Goal: Communication & Community: Answer question/provide support

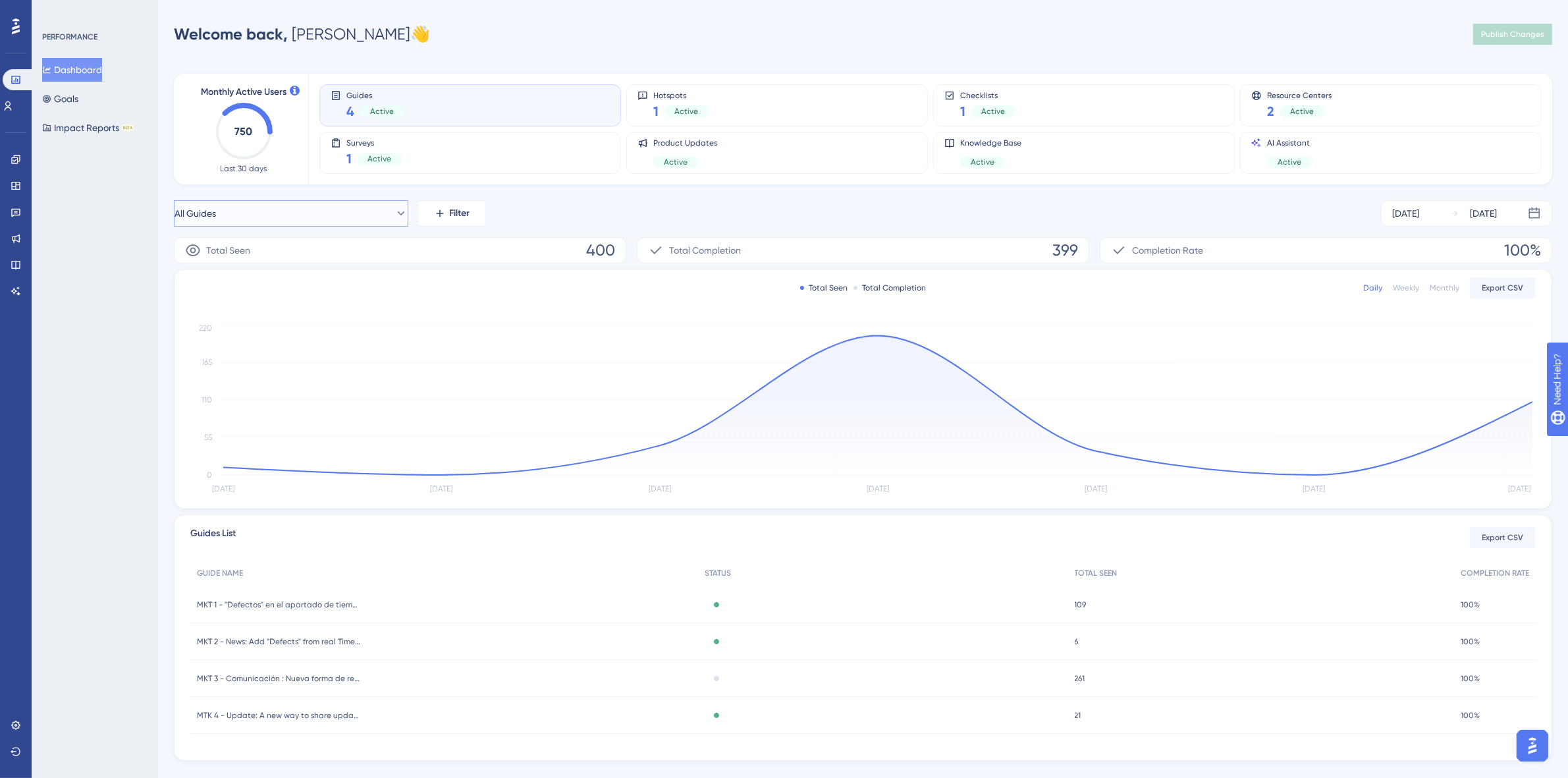
click at [287, 206] on button "All Guides" at bounding box center [291, 213] width 234 height 26
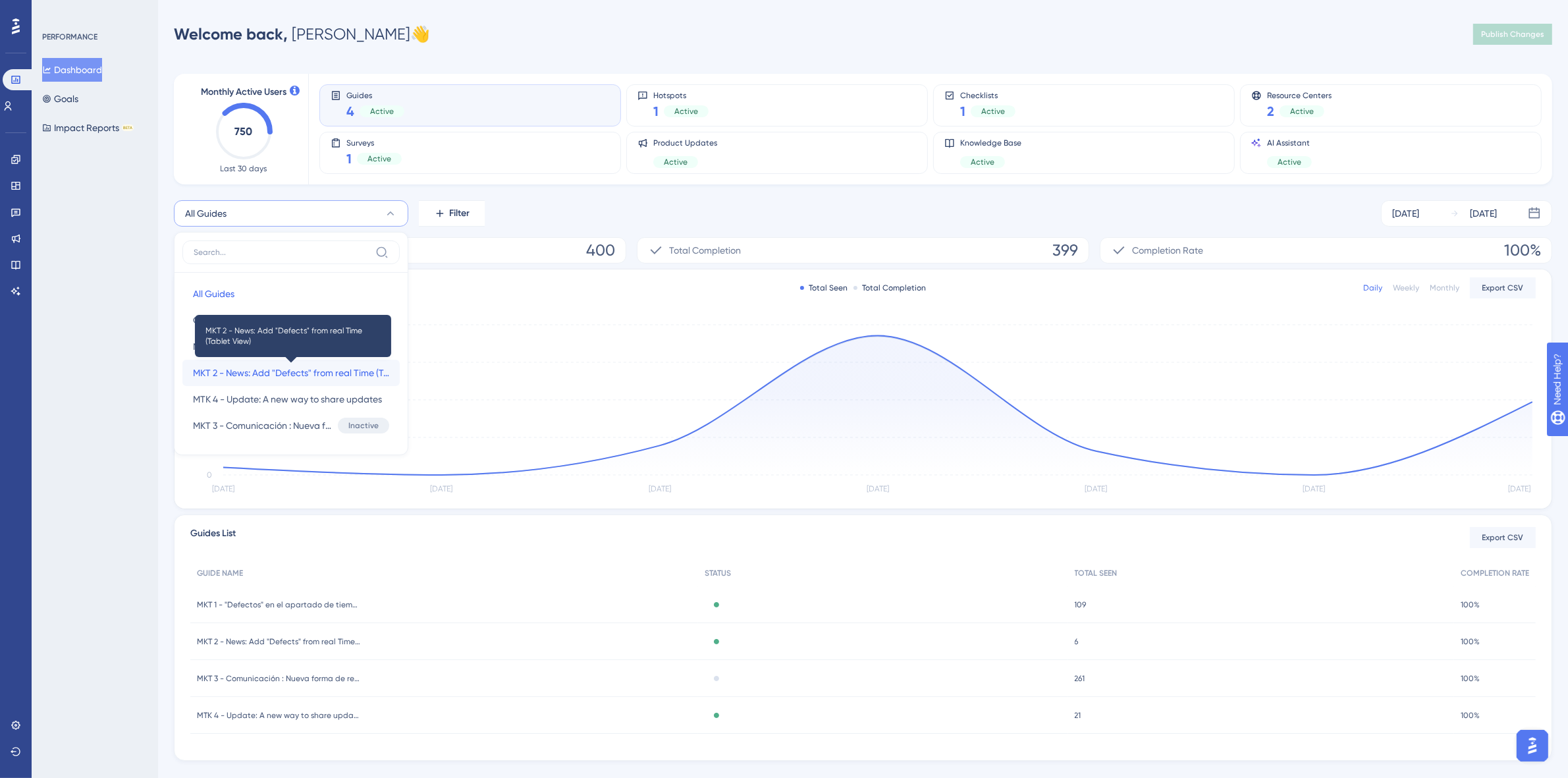
click at [300, 374] on span "MKT 2 - News: Add "Defects" from real Time (Tablet View)" at bounding box center [291, 372] width 196 height 16
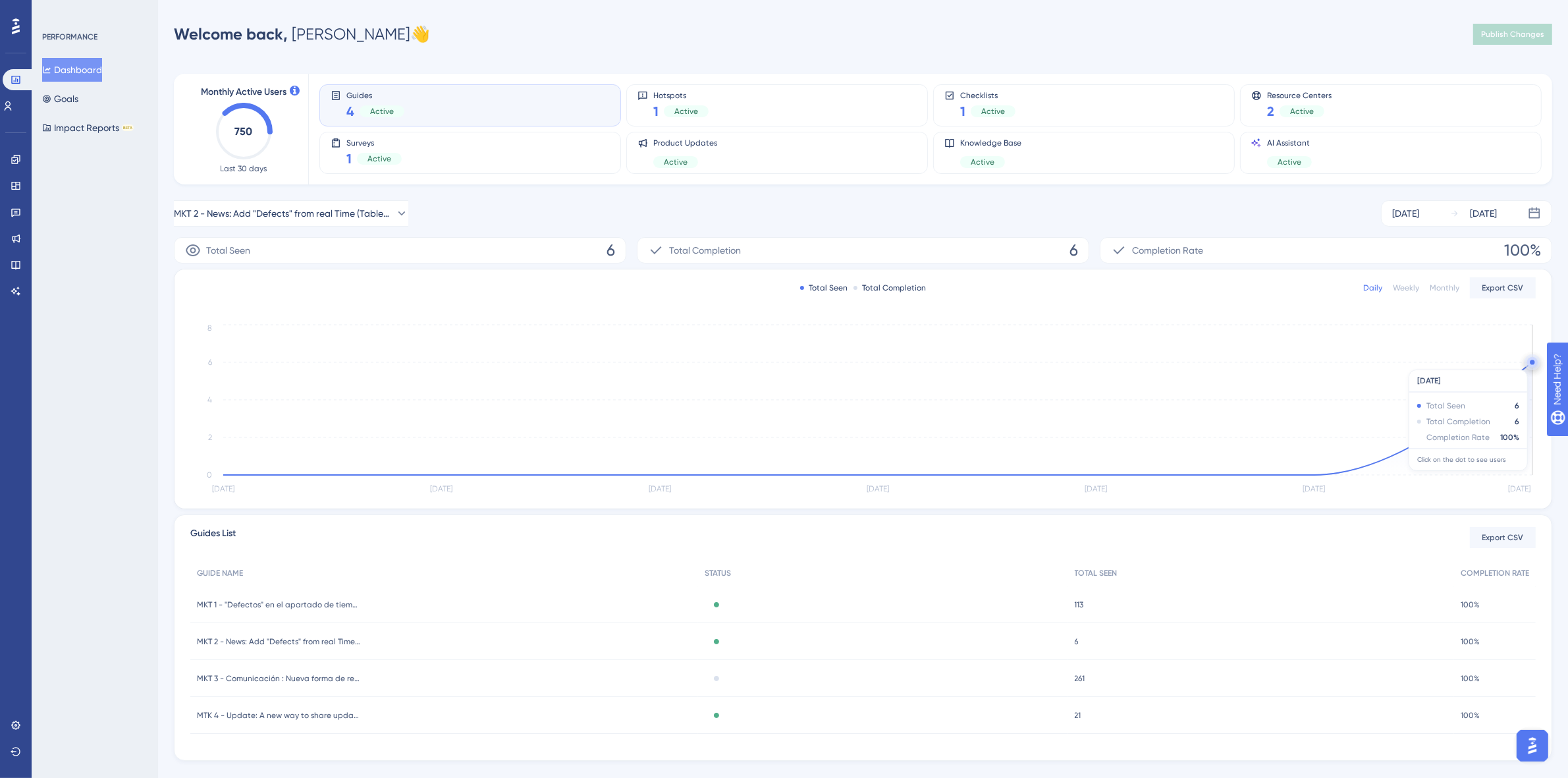
click at [1529, 363] on circle at bounding box center [1532, 362] width 10 height 10
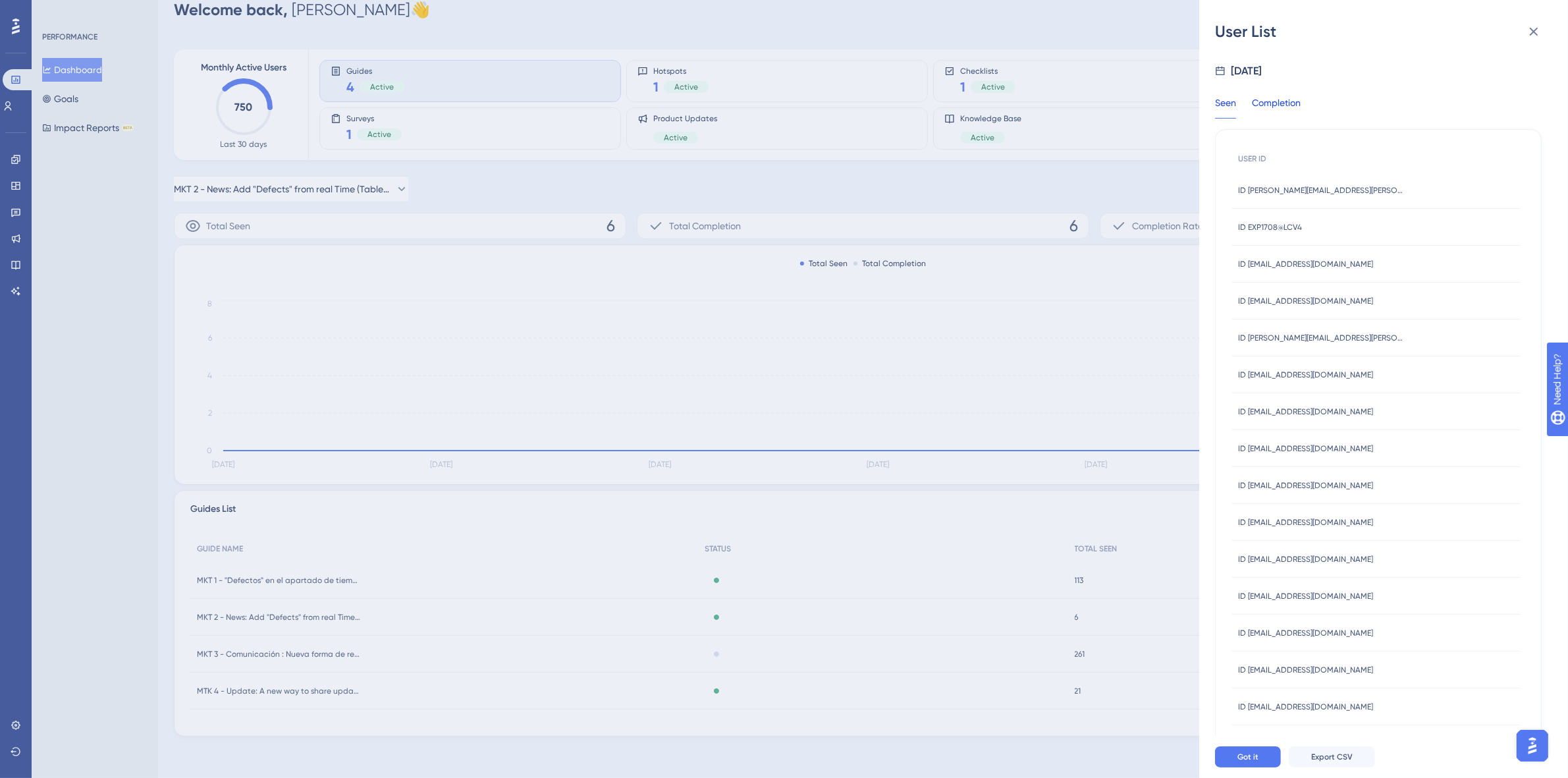
click at [1288, 100] on div "Completion" at bounding box center [1276, 107] width 49 height 24
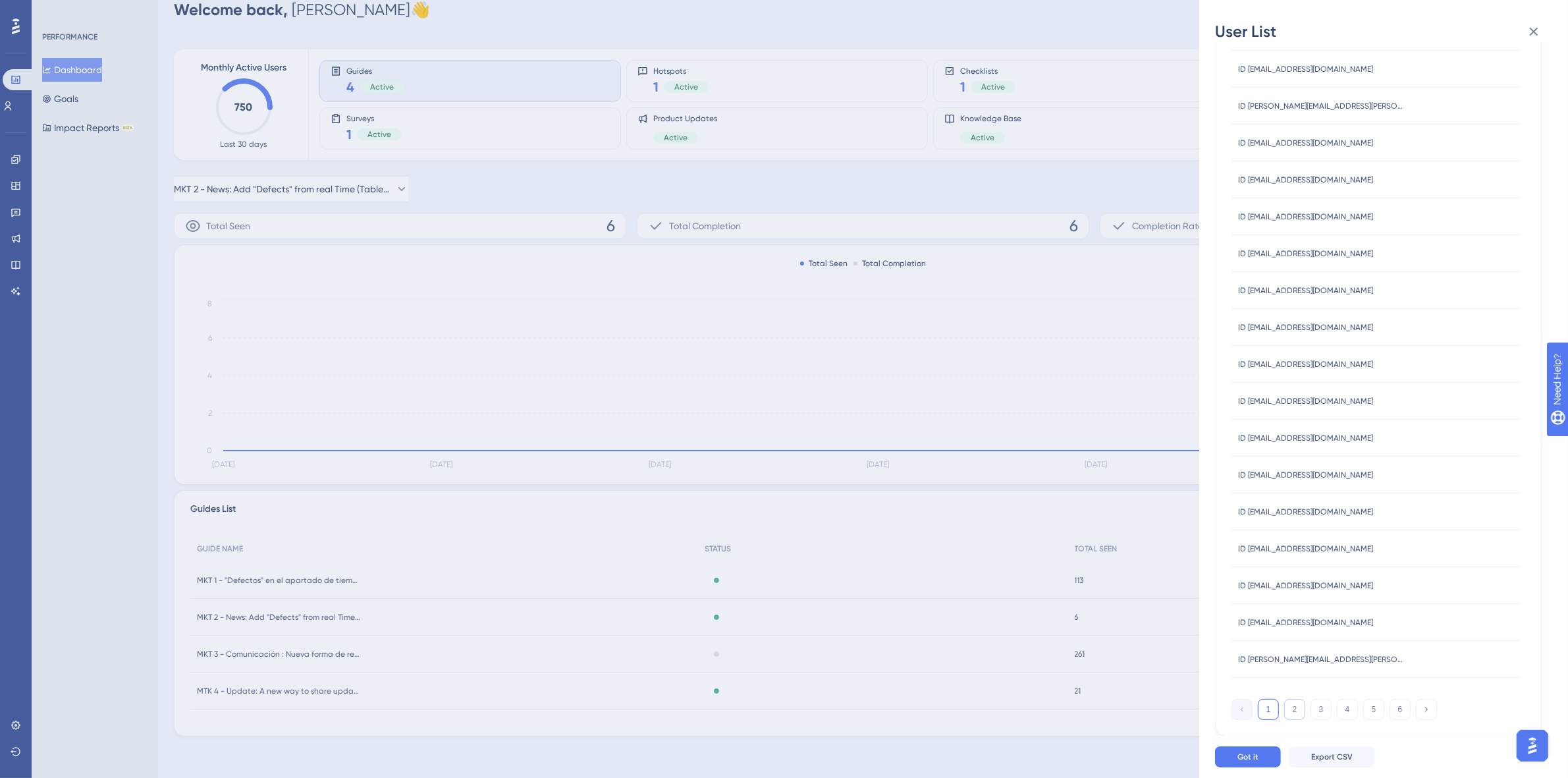
click at [1296, 710] on button "2" at bounding box center [1294, 709] width 21 height 21
click at [1320, 714] on button "3" at bounding box center [1321, 709] width 21 height 21
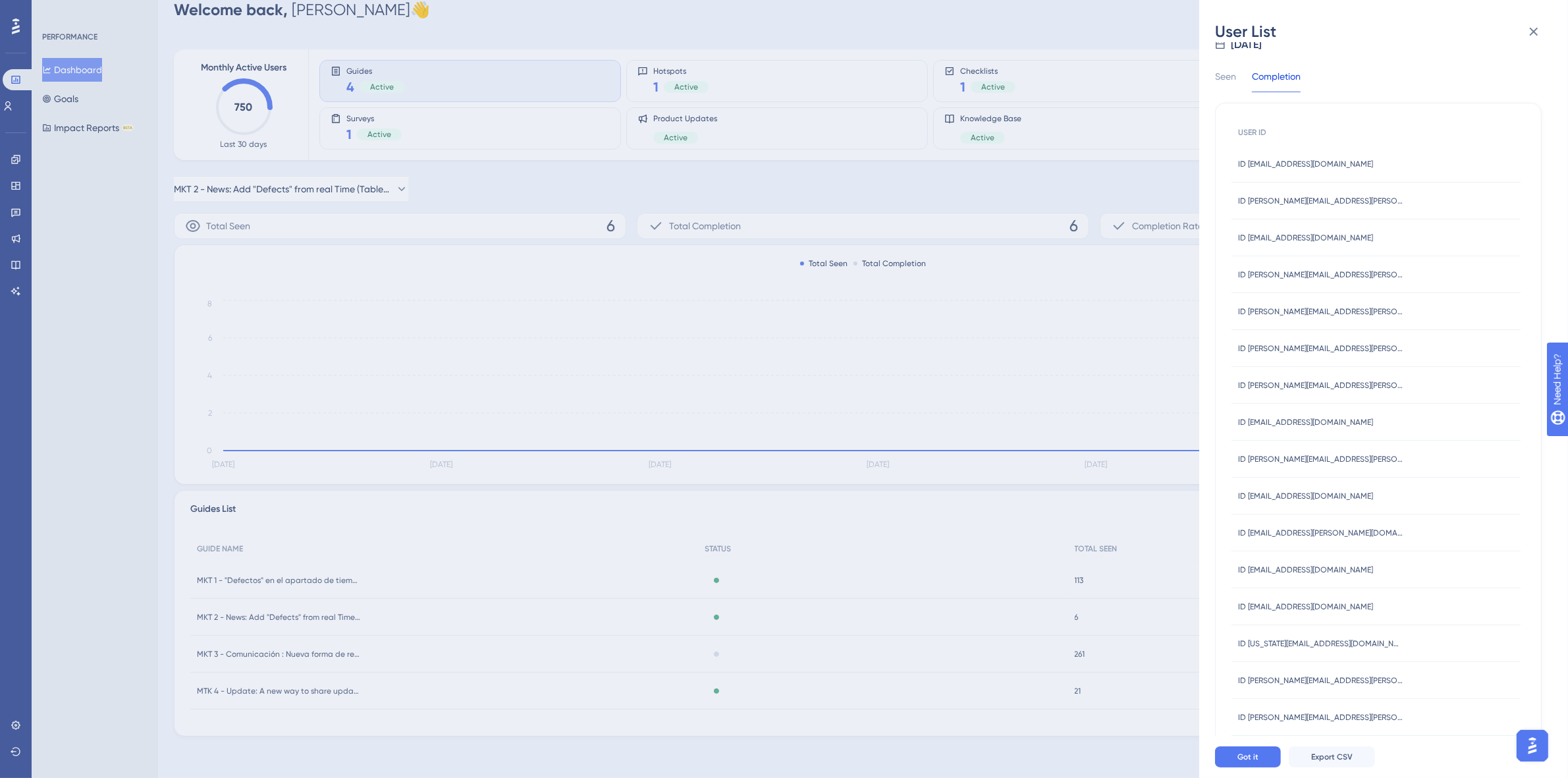
scroll to position [0, 0]
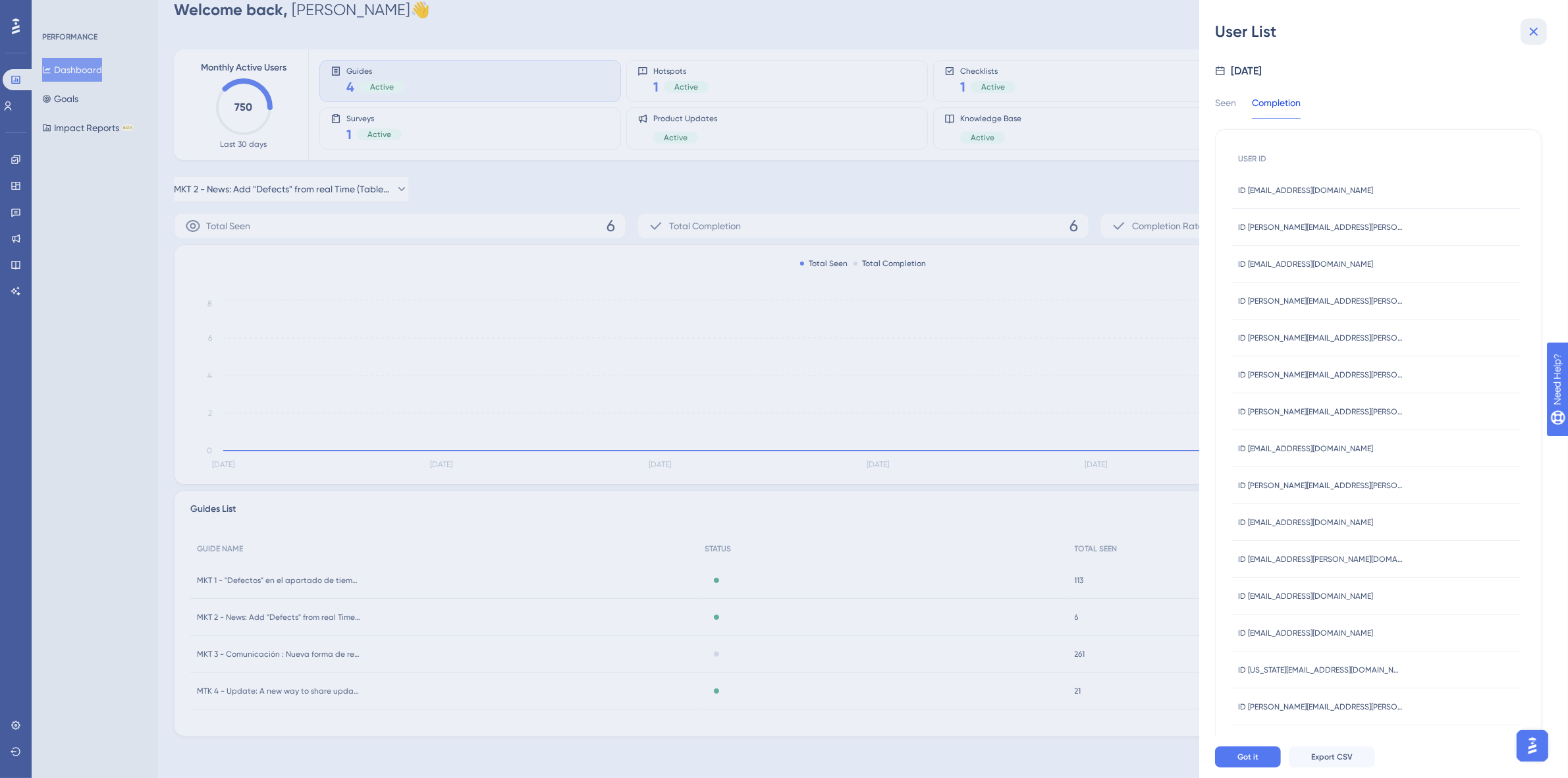
click at [1537, 31] on icon at bounding box center [1533, 31] width 16 height 16
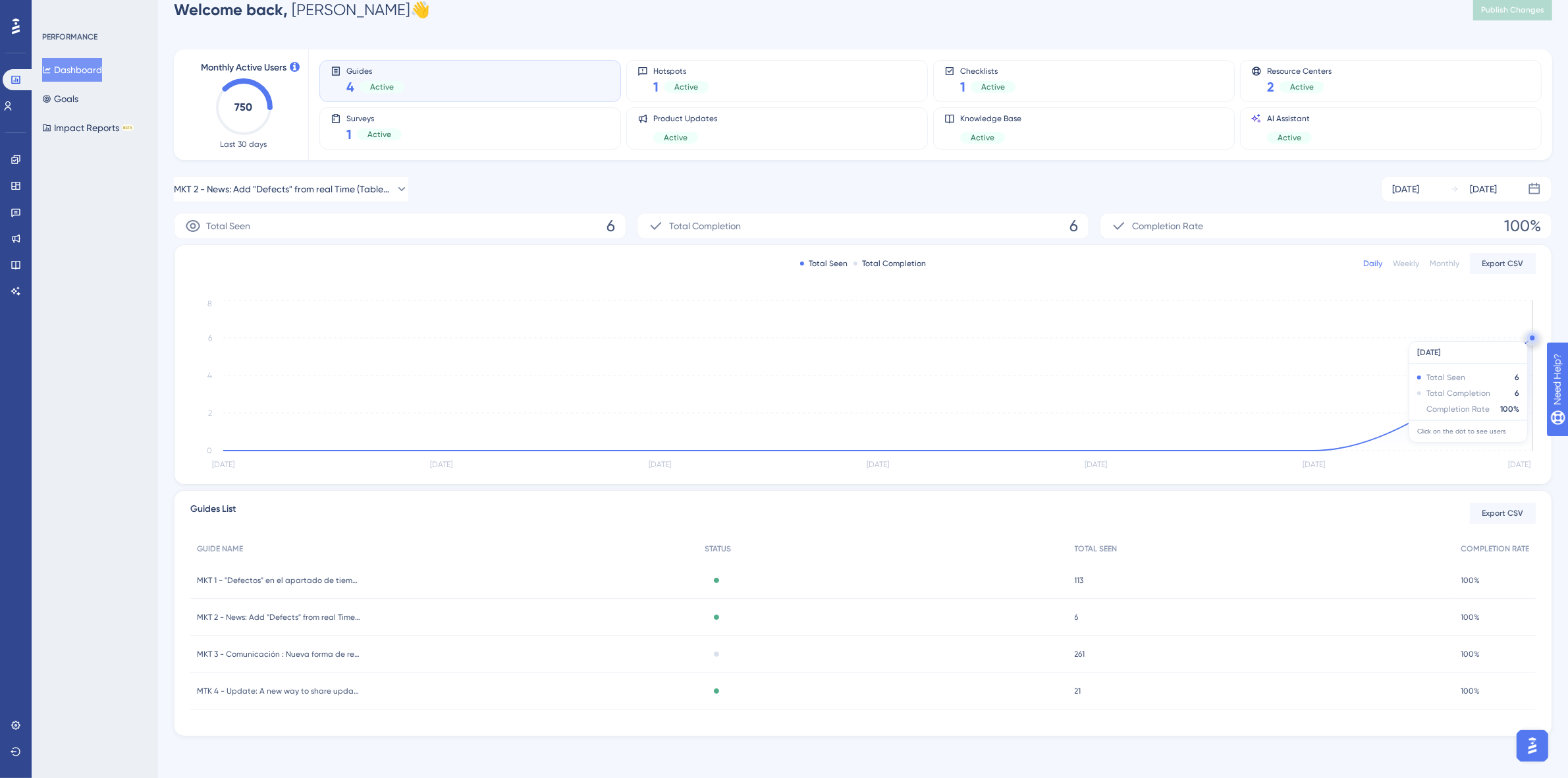
click at [1528, 334] on circle at bounding box center [1532, 337] width 10 height 10
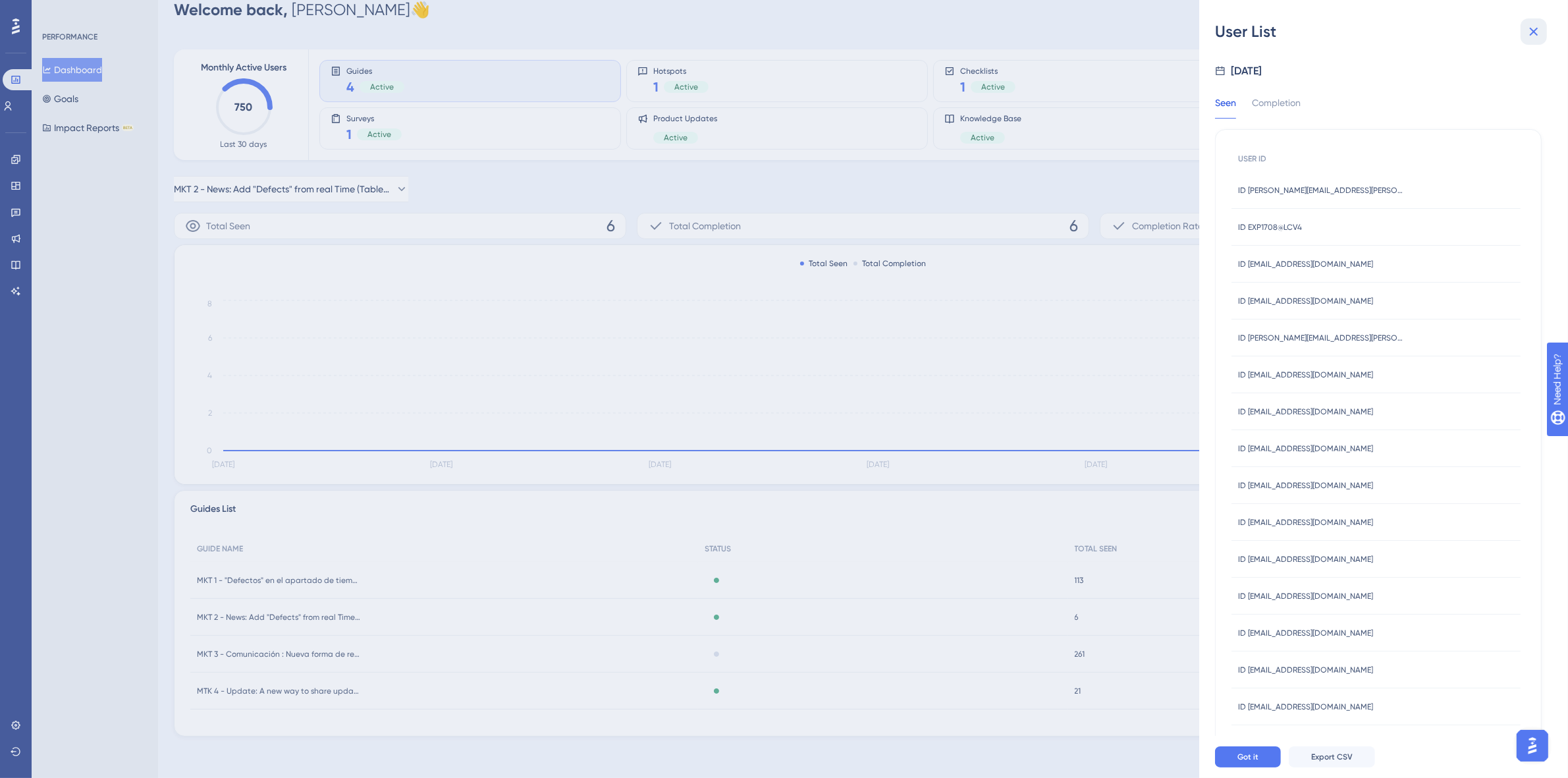
click at [1539, 30] on icon at bounding box center [1533, 31] width 16 height 16
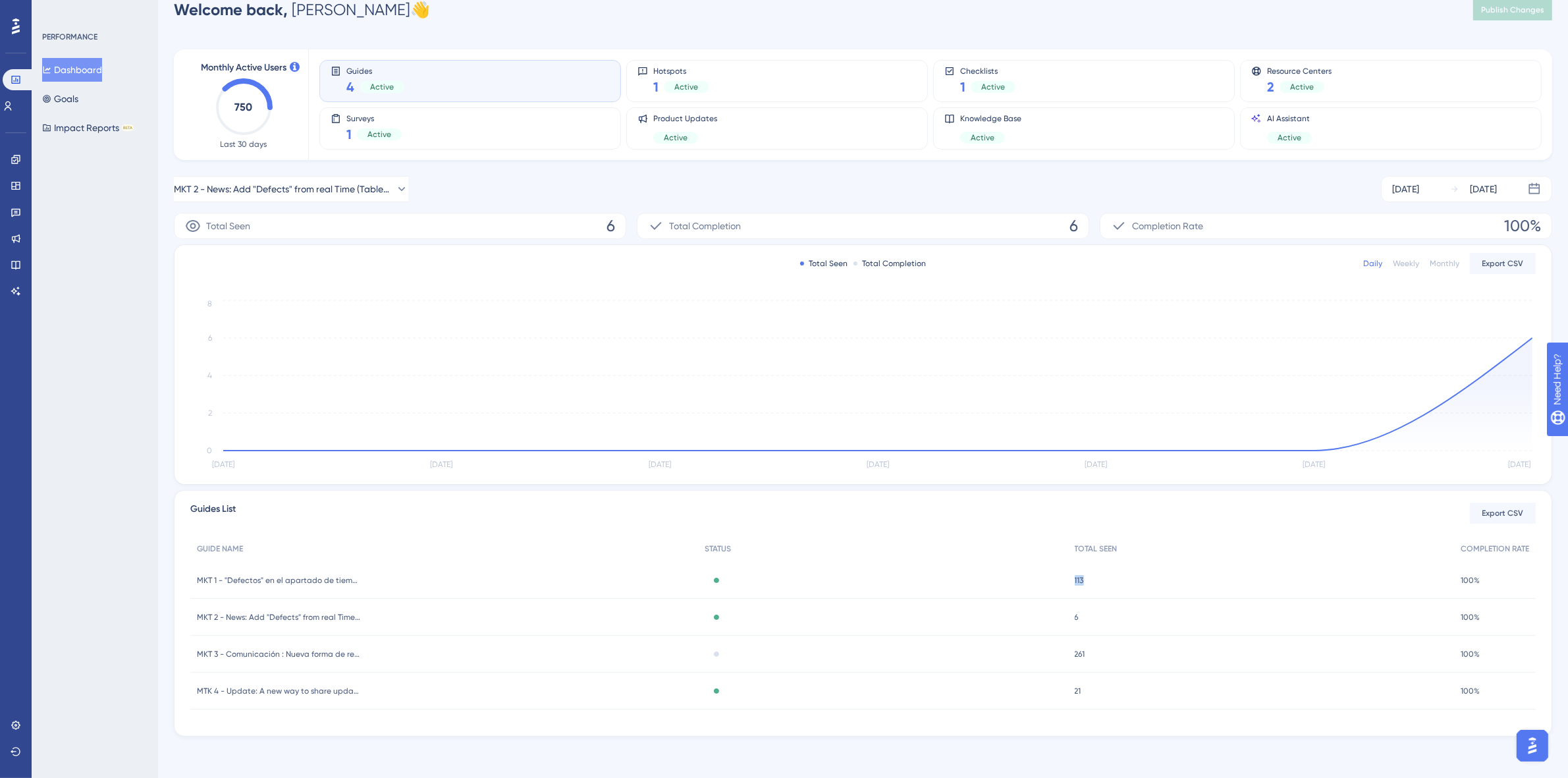
drag, startPoint x: 1072, startPoint y: 582, endPoint x: 1094, endPoint y: 582, distance: 22.0
click at [1094, 582] on div "113 113" at bounding box center [1261, 581] width 386 height 37
click at [1076, 581] on span "113" at bounding box center [1079, 580] width 9 height 10
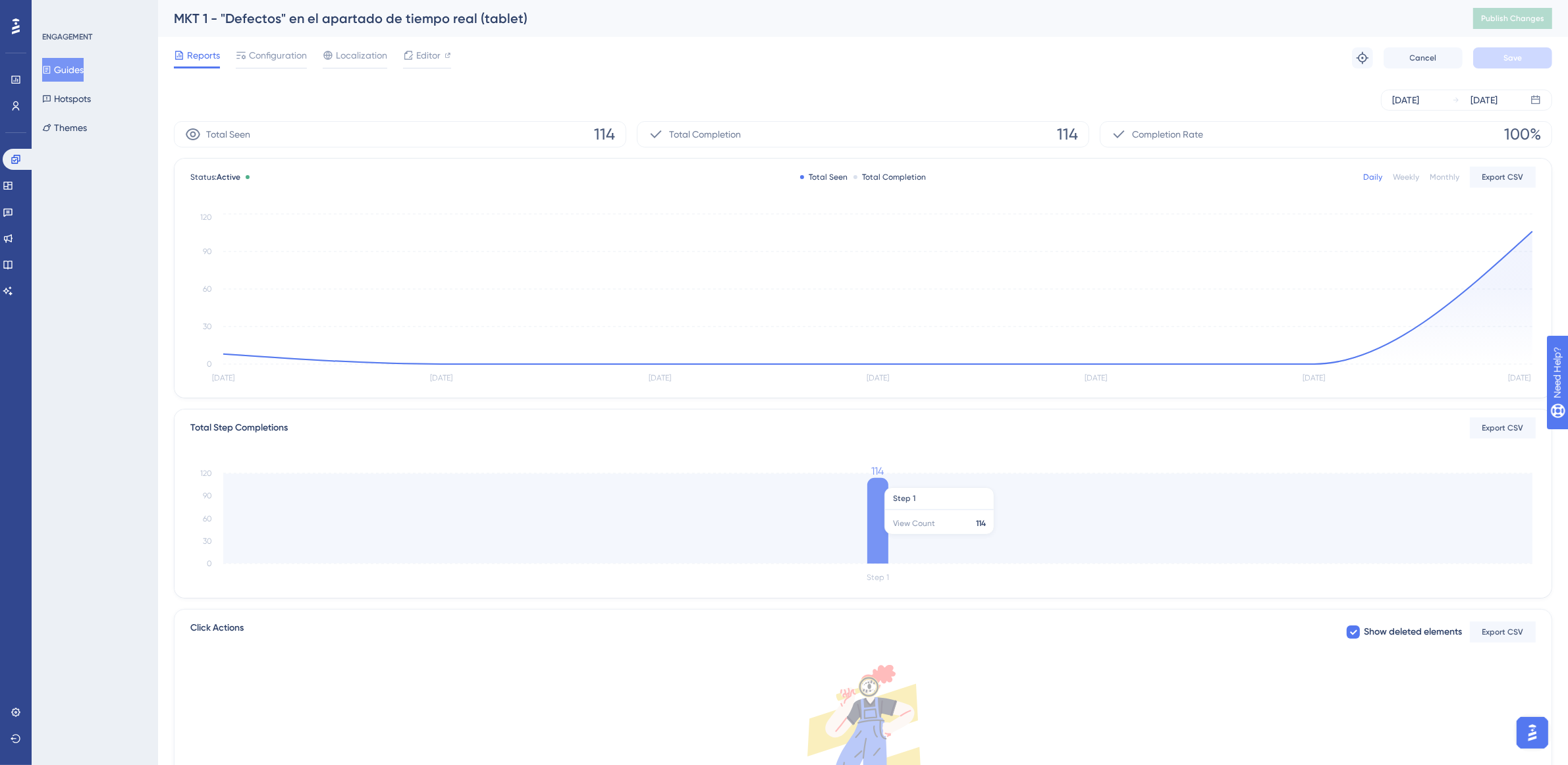
click at [877, 542] on icon at bounding box center [877, 521] width 21 height 85
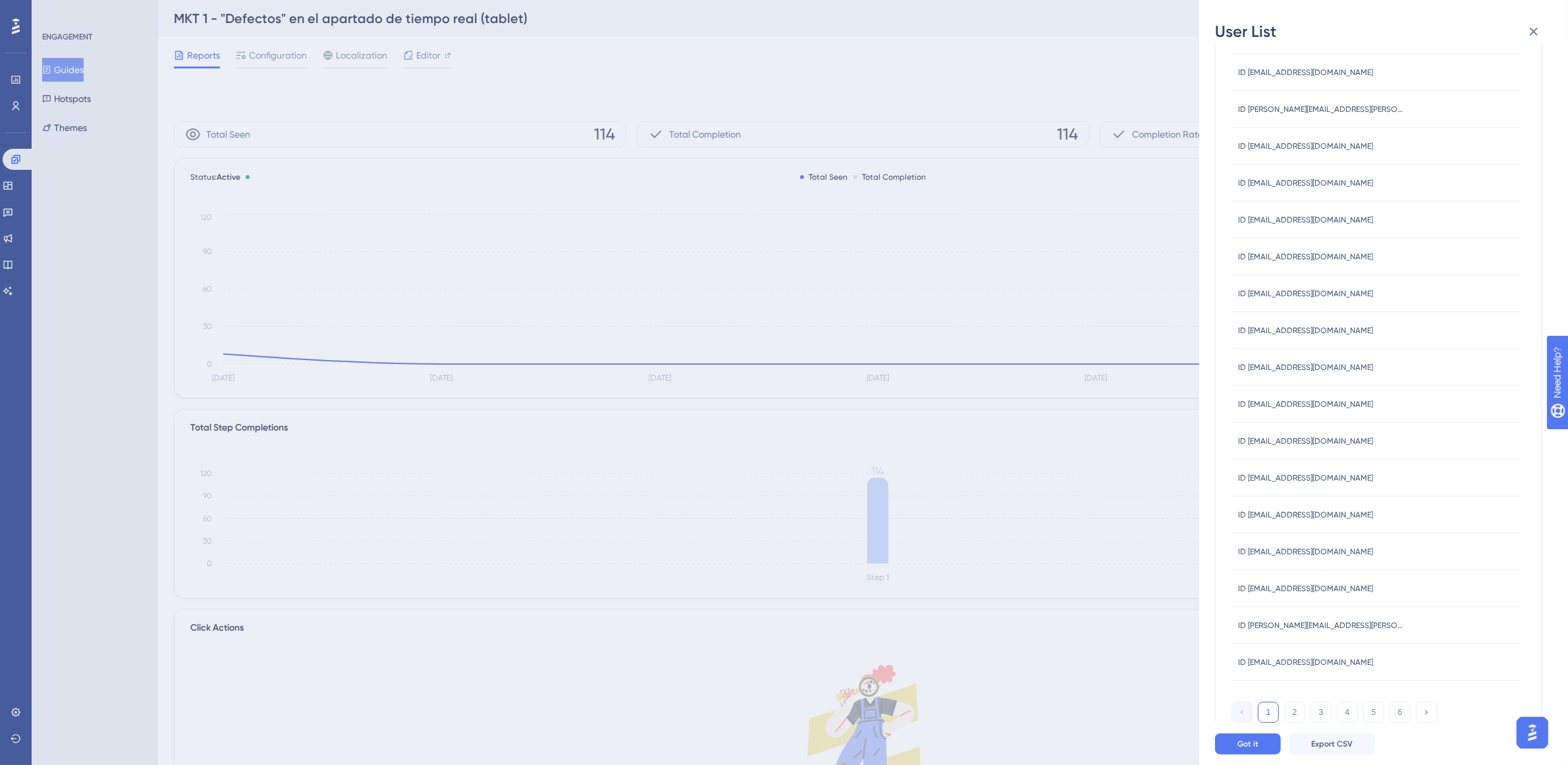
scroll to position [197, 0]
click at [1397, 712] on button "6" at bounding box center [1400, 709] width 21 height 21
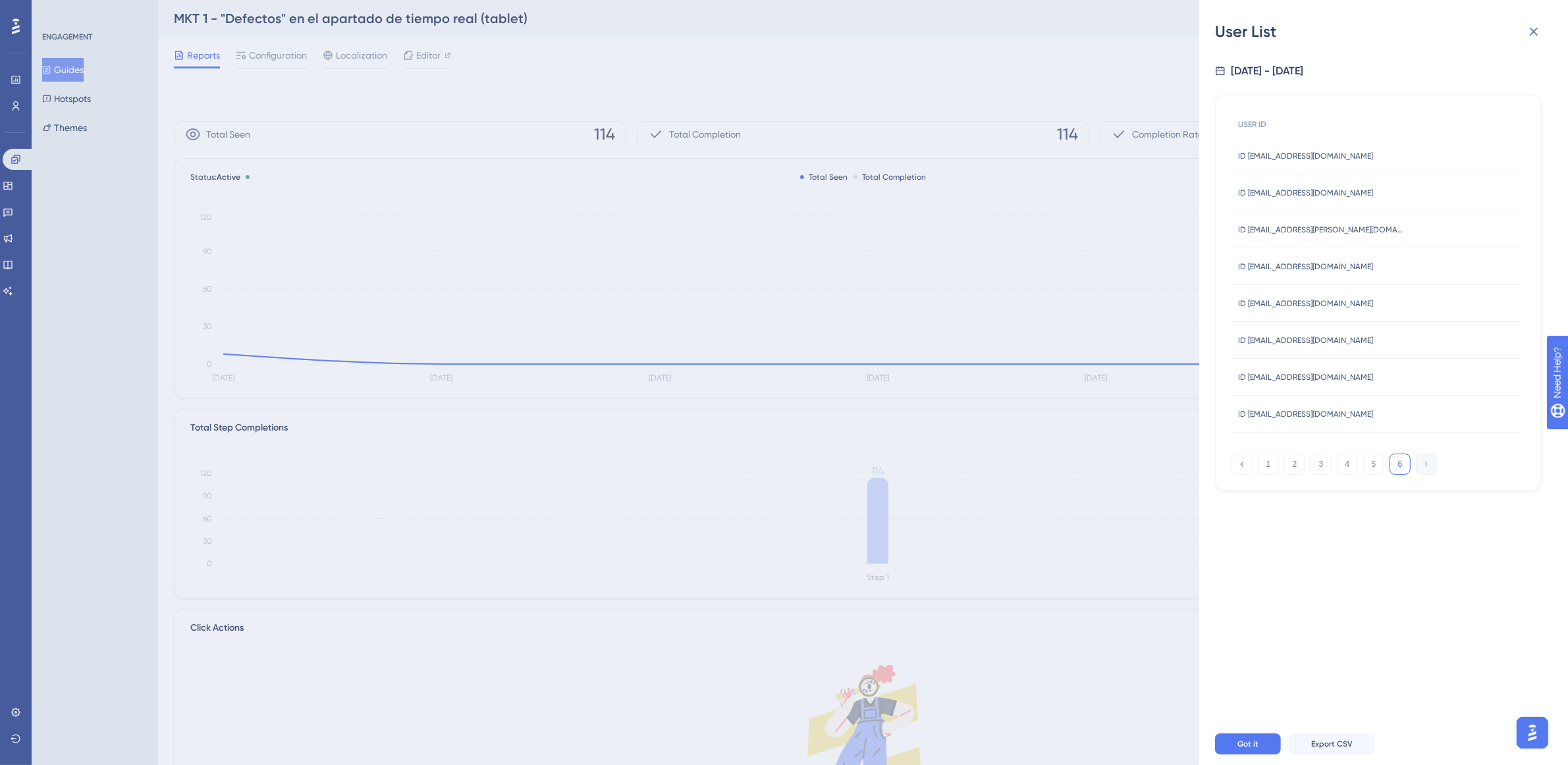
scroll to position [0, 0]
click at [1537, 34] on icon at bounding box center [1534, 31] width 8 height 8
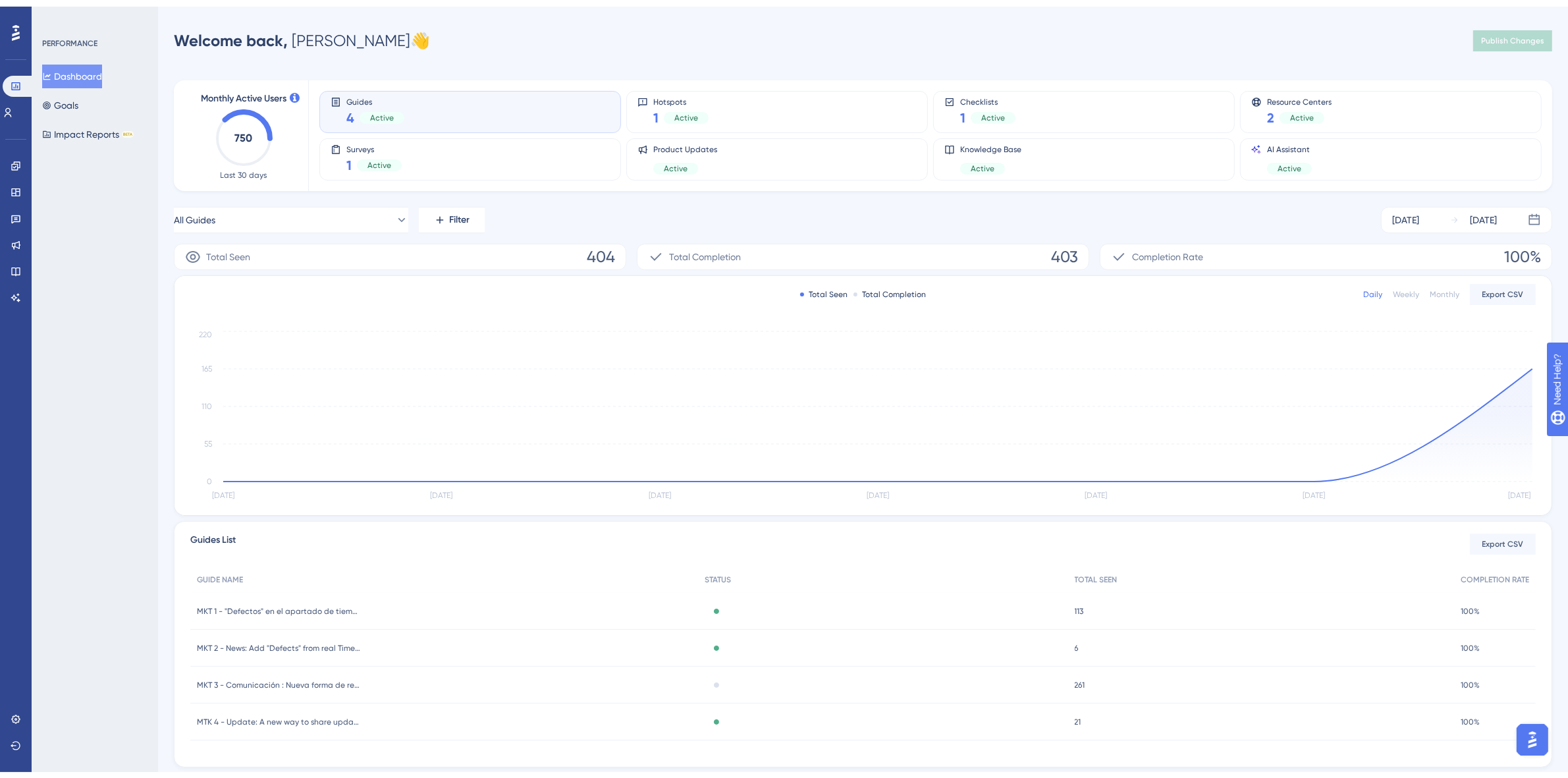
scroll to position [24, 0]
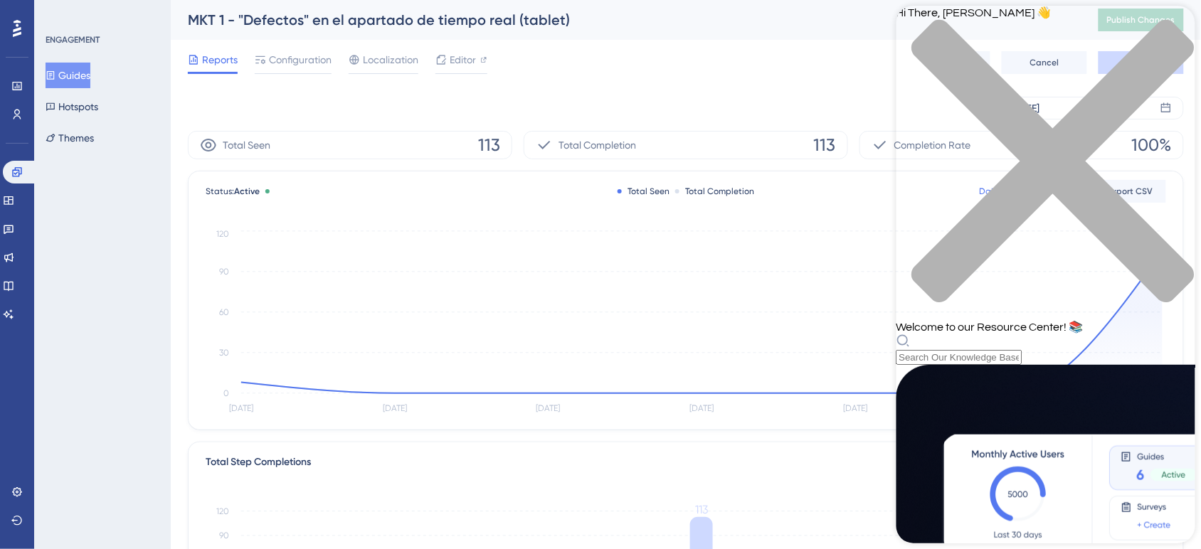
click at [1182, 22] on div "close resource center" at bounding box center [1045, 169] width 299 height 301
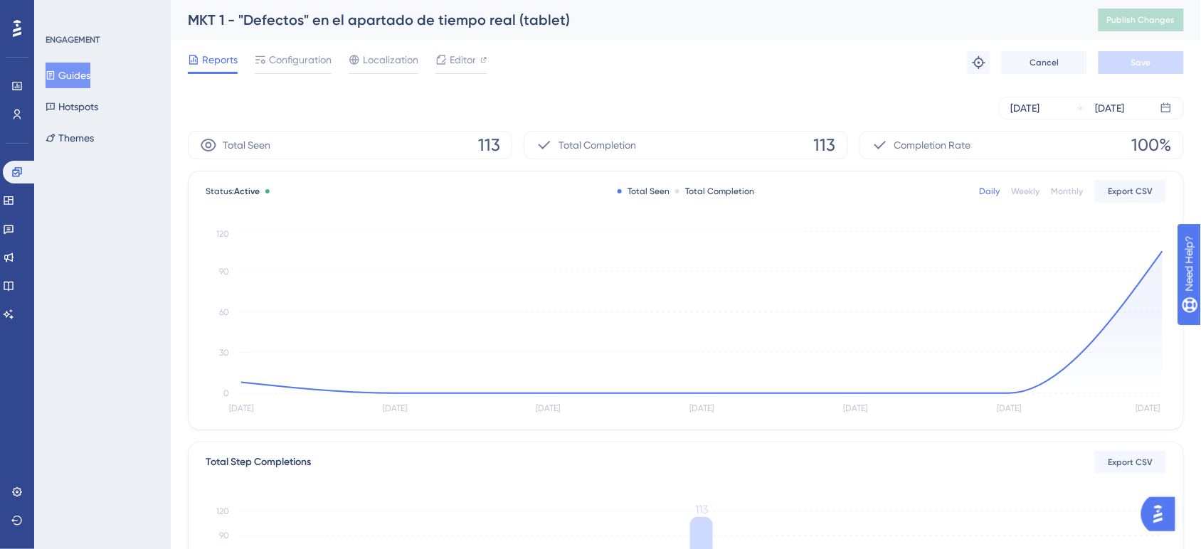
click at [1153, 514] on img "Open AI Assistant Launcher" at bounding box center [1158, 514] width 26 height 26
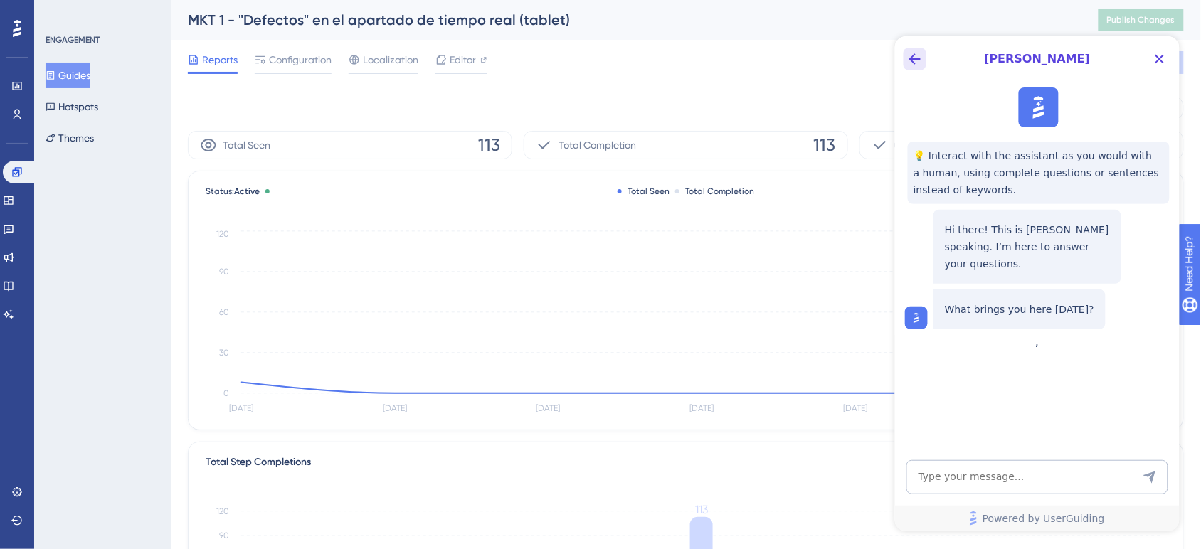
click at [914, 62] on icon "Back Button" at bounding box center [914, 58] width 11 height 11
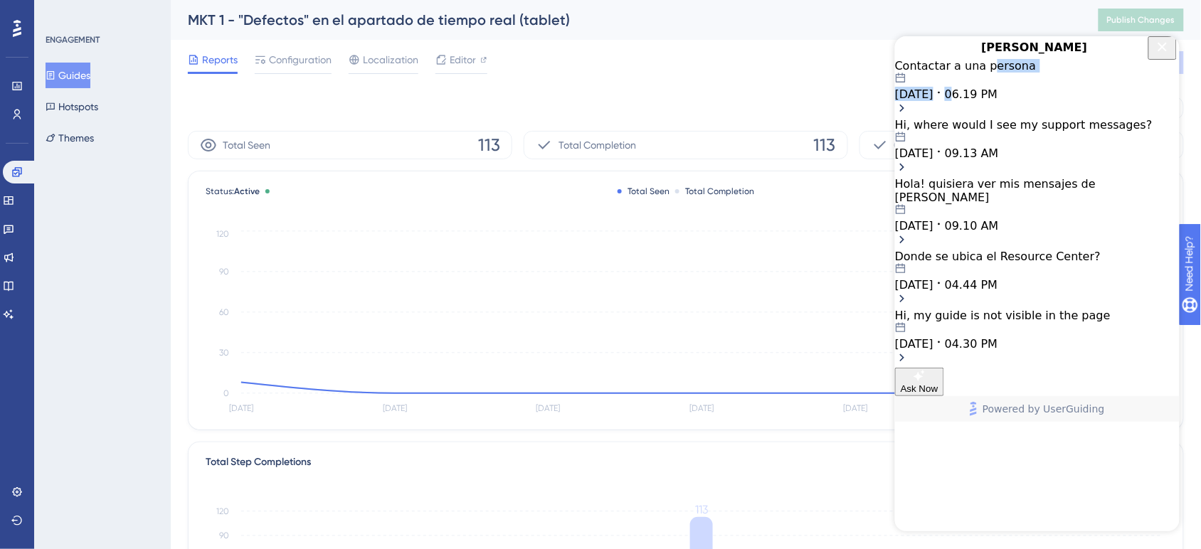
click at [992, 100] on div "Contactar a una persona 09.26.2025 06.19 PM" at bounding box center [1036, 79] width 285 height 42
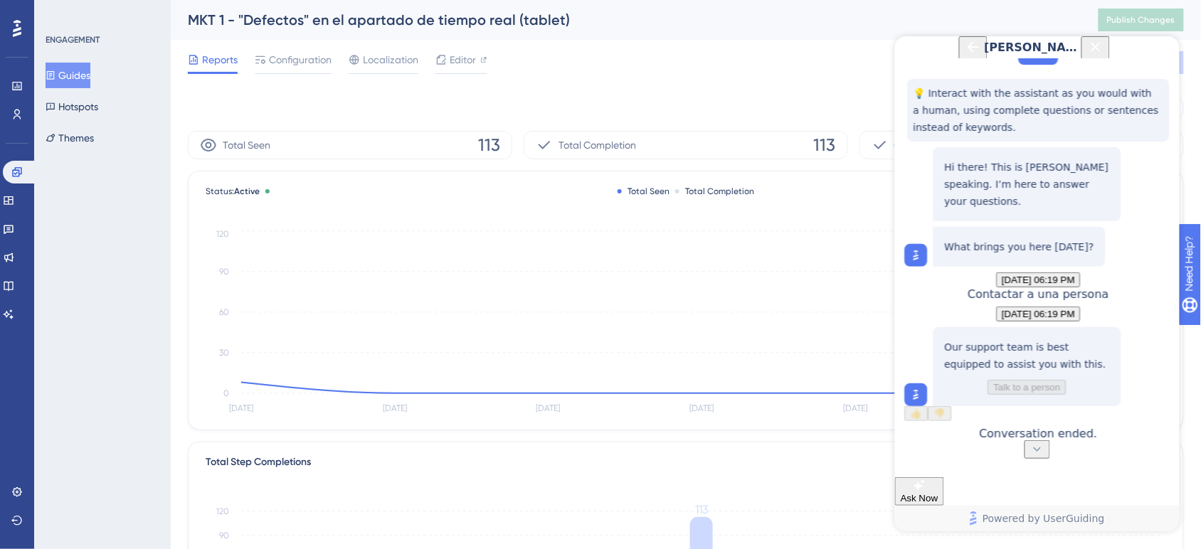
click at [958, 59] on button "Back Button" at bounding box center [972, 47] width 28 height 23
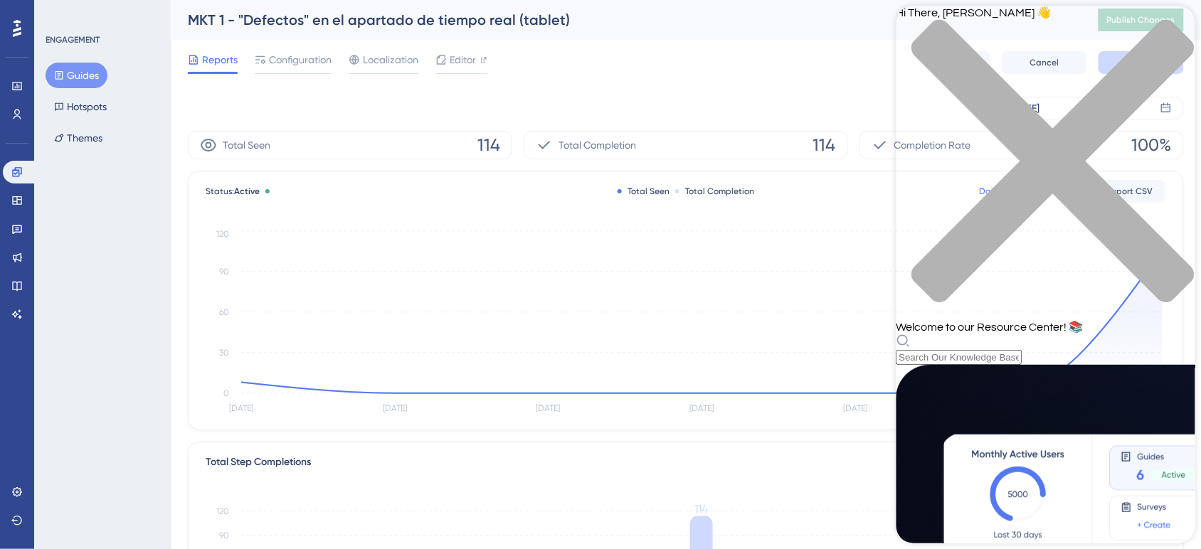
scroll to position [610, 0]
click at [1176, 24] on div "close resource center" at bounding box center [1045, 169] width 299 height 301
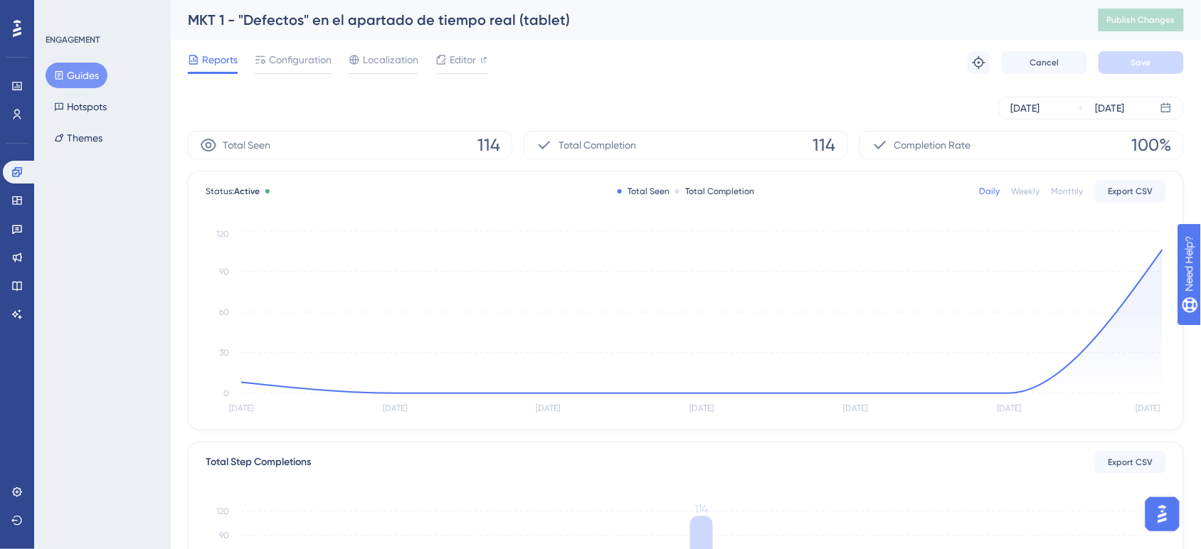
click at [1159, 512] on img "Open AI Assistant Launcher" at bounding box center [1162, 514] width 26 height 26
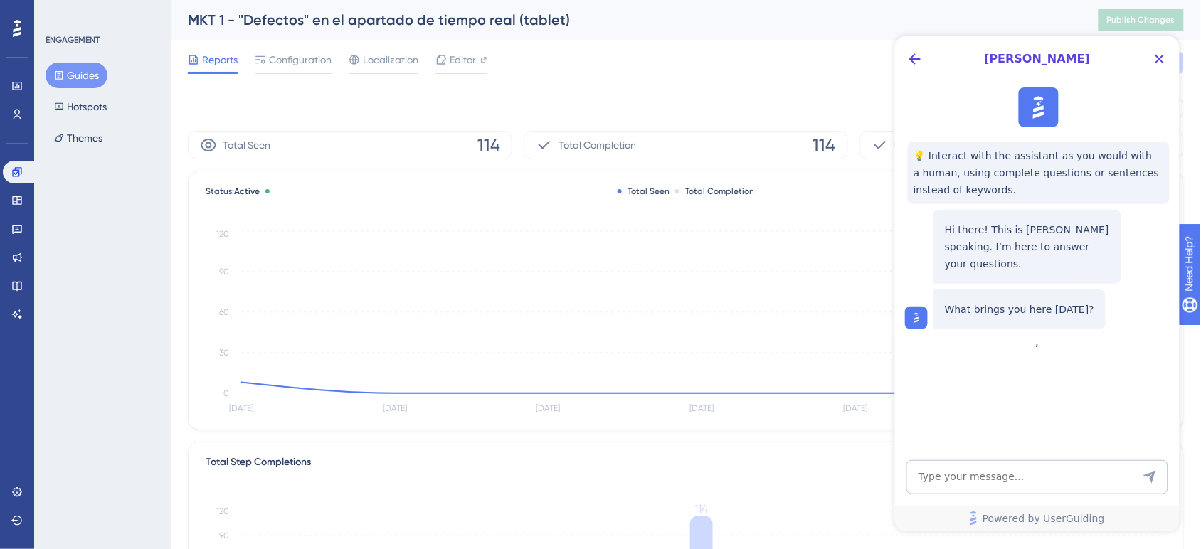
scroll to position [0, 0]
click at [914, 58] on icon "Back Button" at bounding box center [914, 58] width 11 height 11
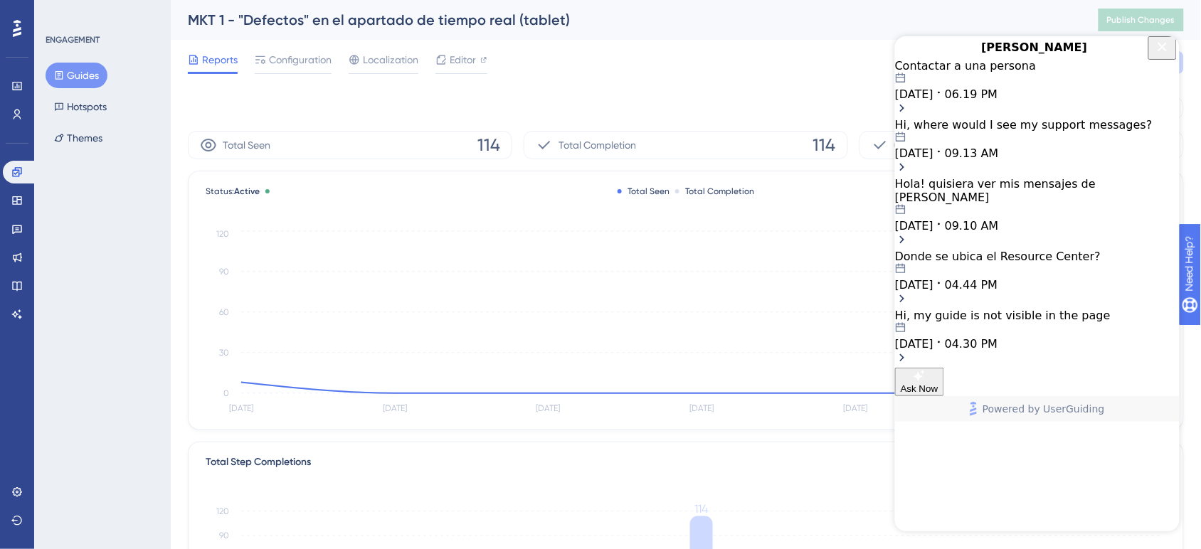
click at [1059, 72] on div "Contactar a una persona" at bounding box center [1036, 65] width 285 height 14
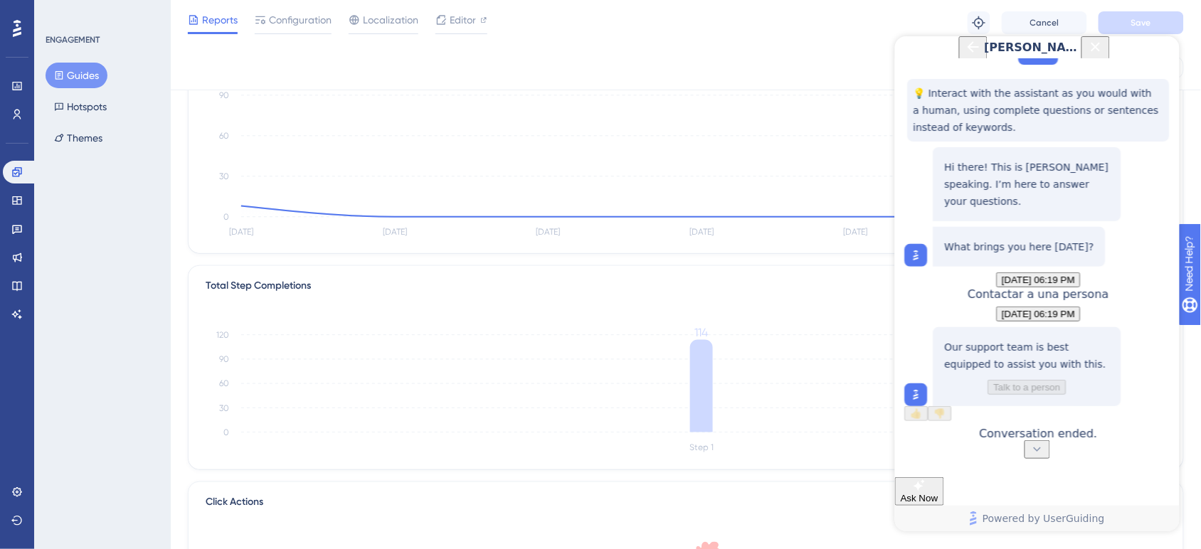
scroll to position [178, 0]
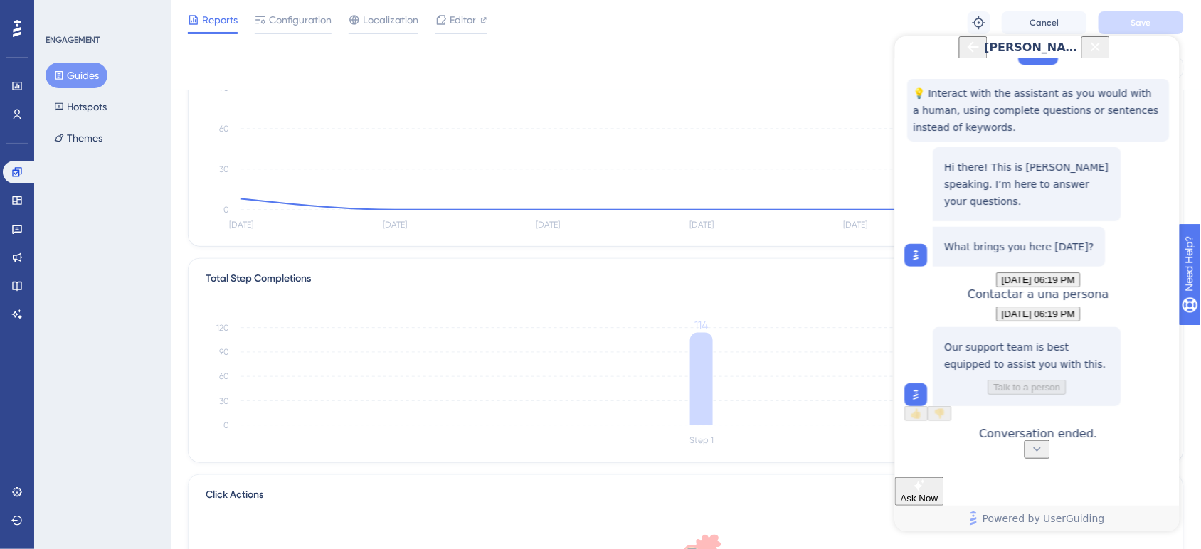
click at [938, 492] on span "Ask Now" at bounding box center [919, 497] width 38 height 11
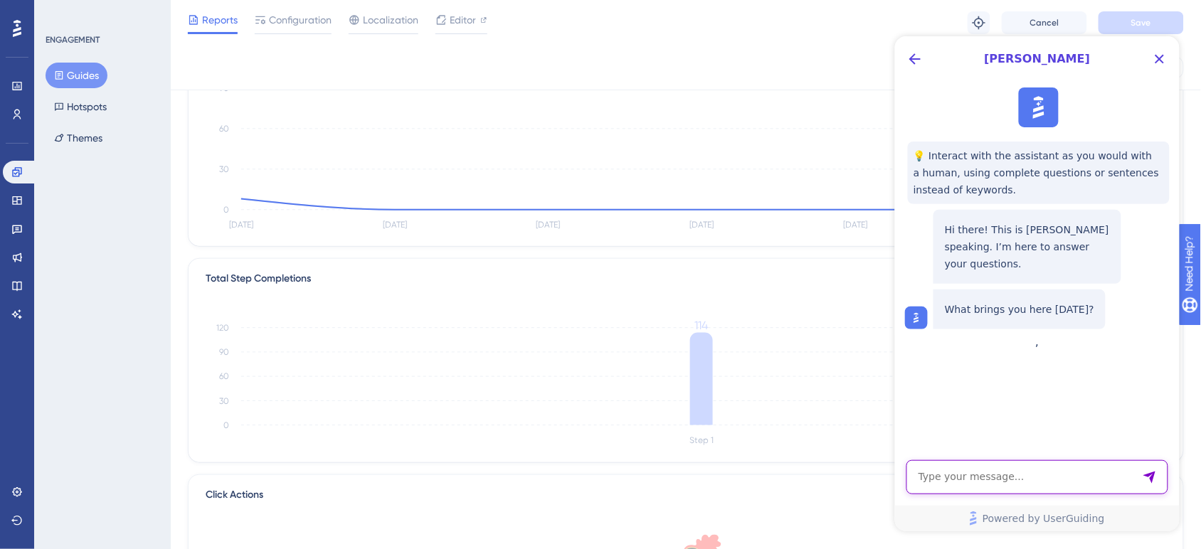
click at [1031, 487] on textarea "AI Assistant Text Input" at bounding box center [1037, 477] width 262 height 34
type textarea "quiero ver los mensajes previos"
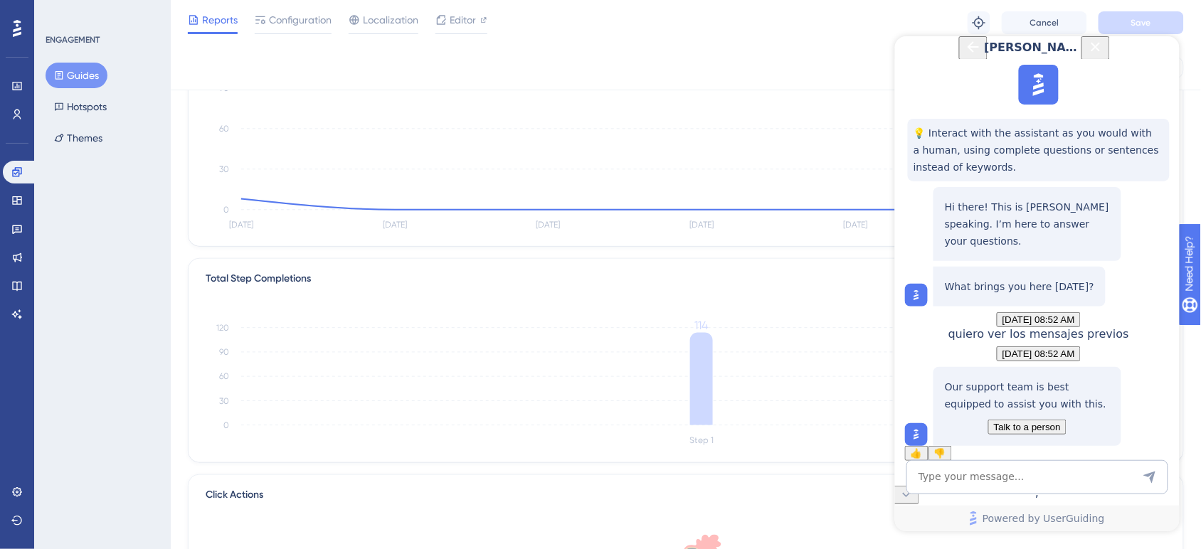
scroll to position [109, 0]
click at [1013, 421] on span "Talk to a person" at bounding box center [1026, 426] width 67 height 11
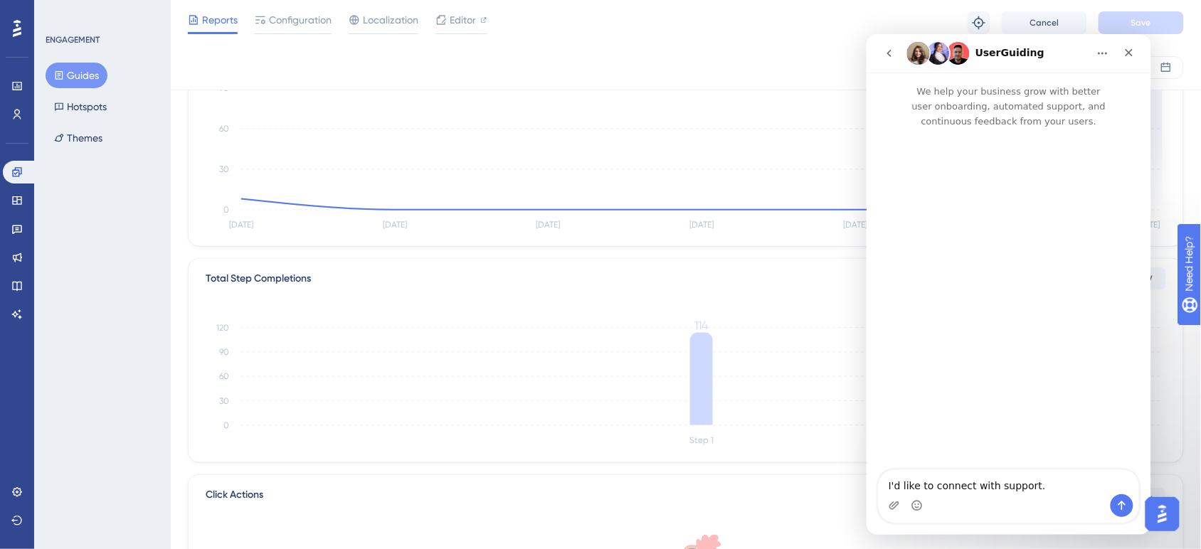
scroll to position [0, 0]
click at [891, 55] on icon "go back" at bounding box center [888, 52] width 11 height 11
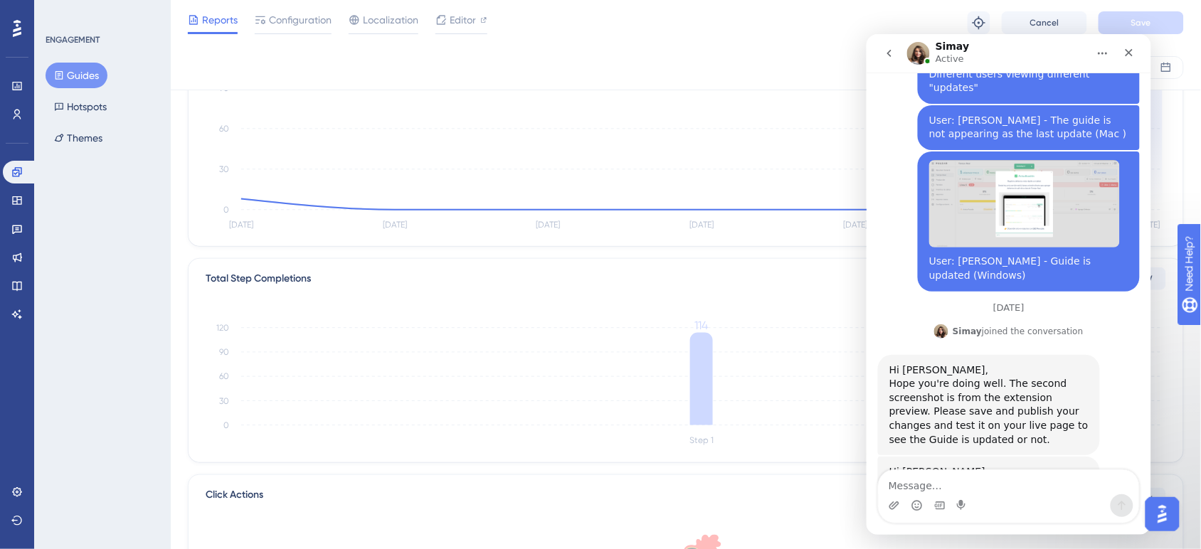
scroll to position [446, 0]
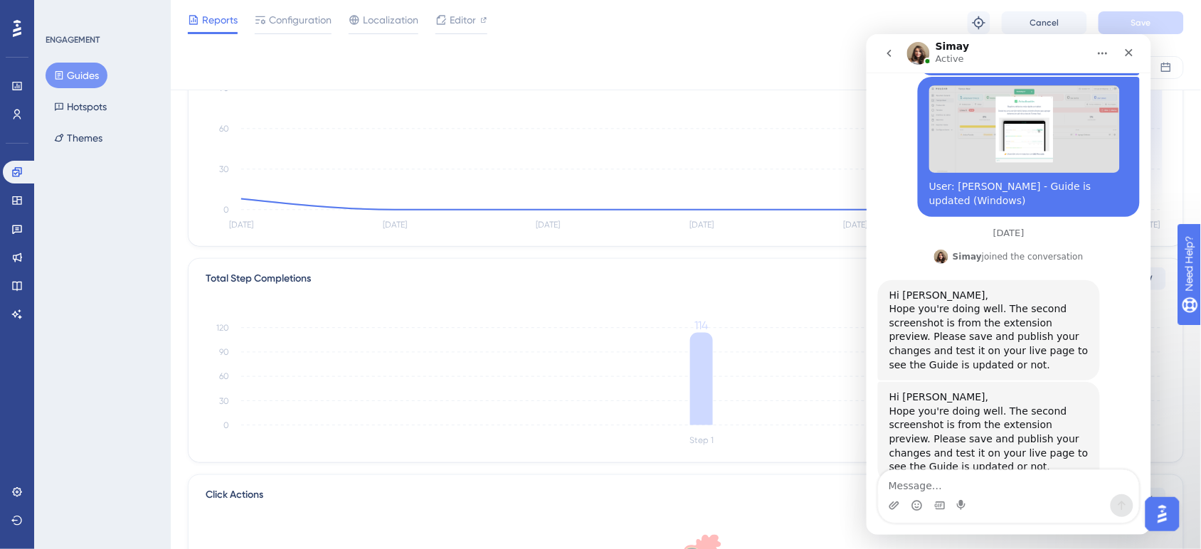
click at [1014, 492] on textarea "Message…" at bounding box center [1008, 482] width 260 height 24
type textarea "Hi Simay"
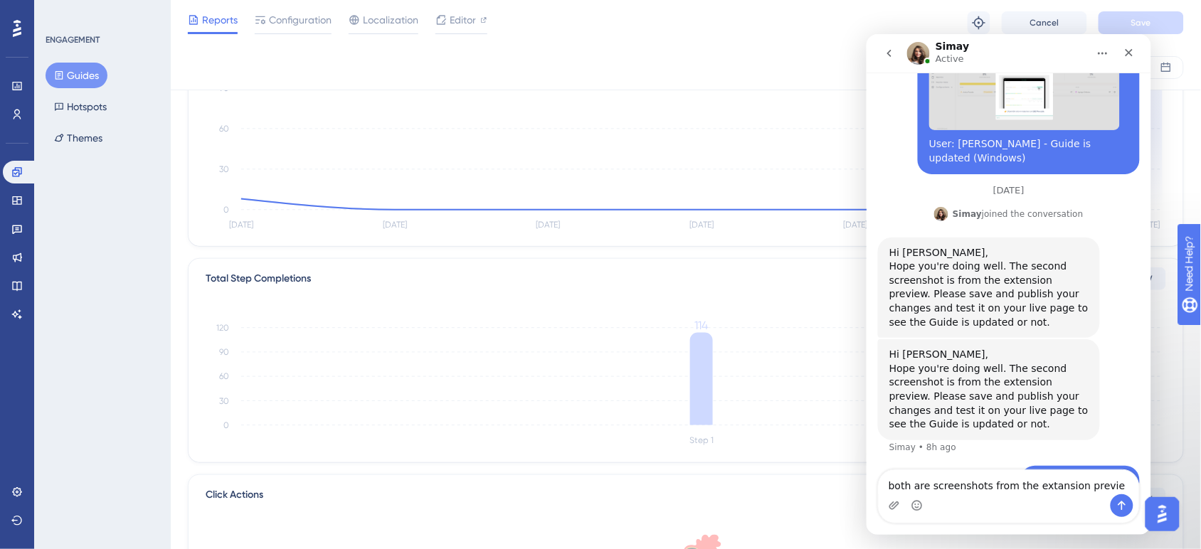
type textarea "both are screenshots from the extansion preview"
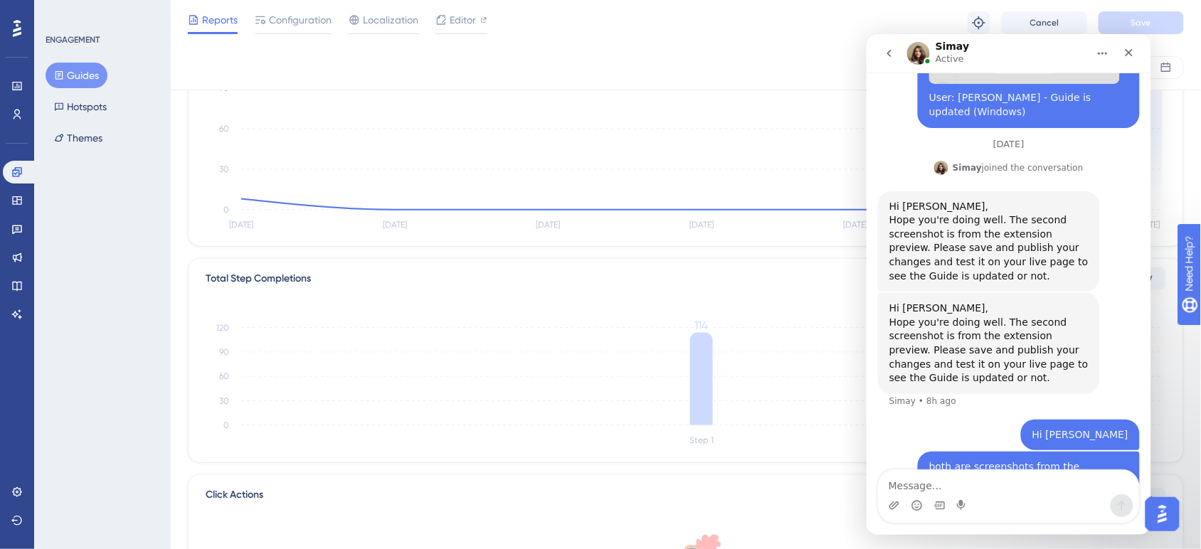
click at [1047, 489] on textarea "Message…" at bounding box center [1008, 482] width 260 height 24
type textarea "a"
type textarea "K"
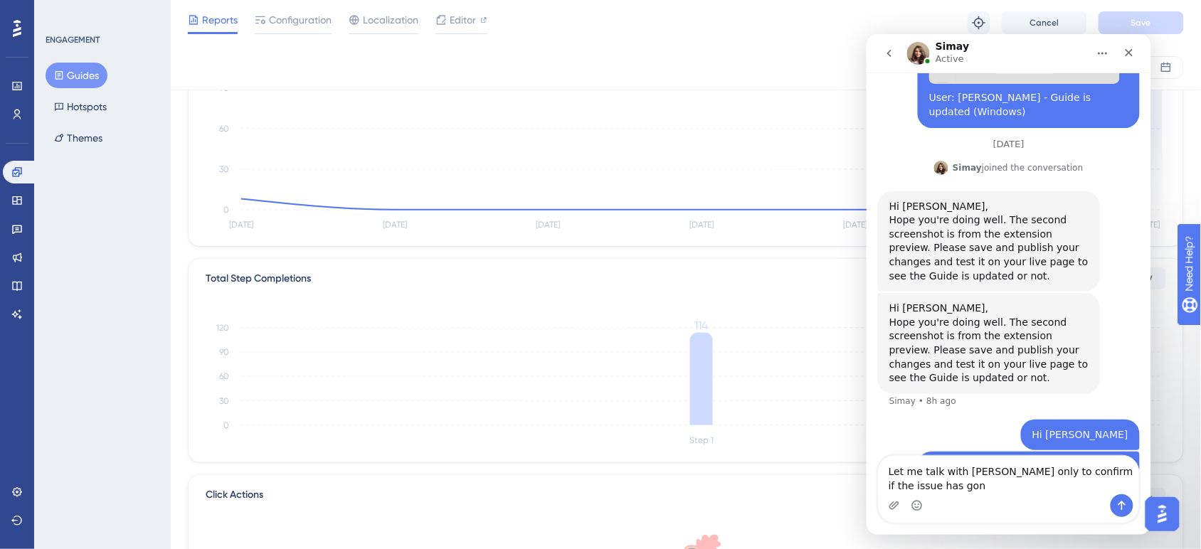
type textarea "Let me talk with Ana only to confirm if the issue has gone"
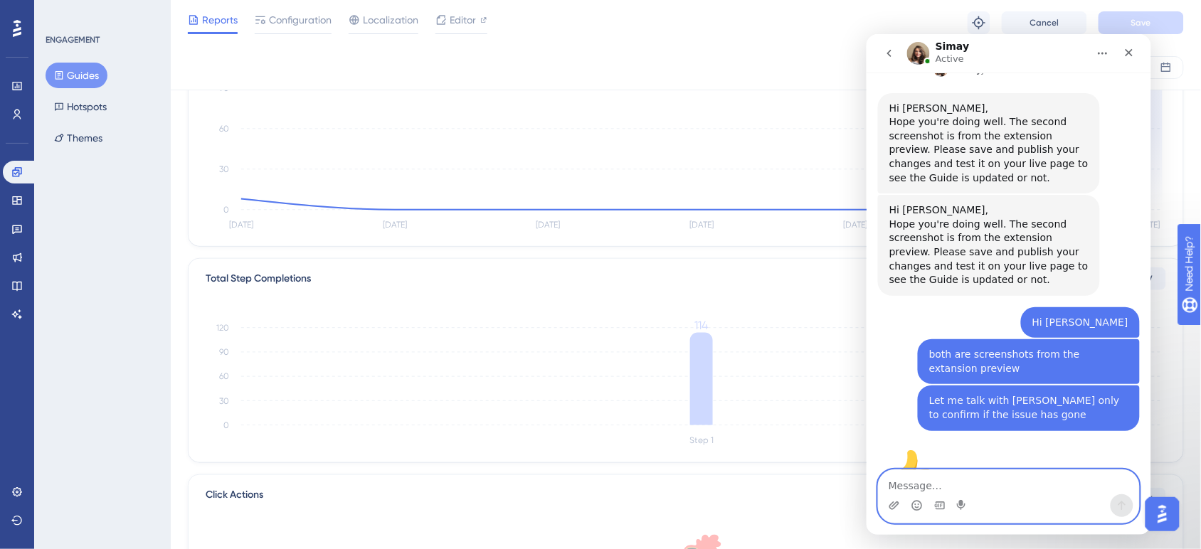
scroll to position [662, 0]
